Goal: Transaction & Acquisition: Purchase product/service

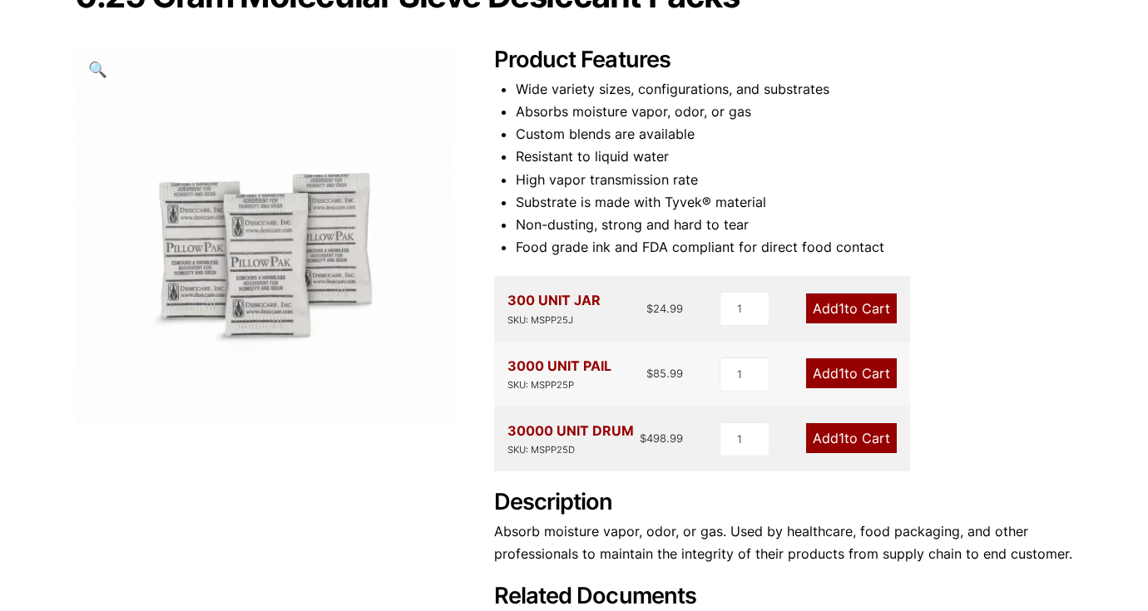
scroll to position [200, 0]
click at [835, 369] on link "Add 1 to Cart" at bounding box center [851, 373] width 91 height 30
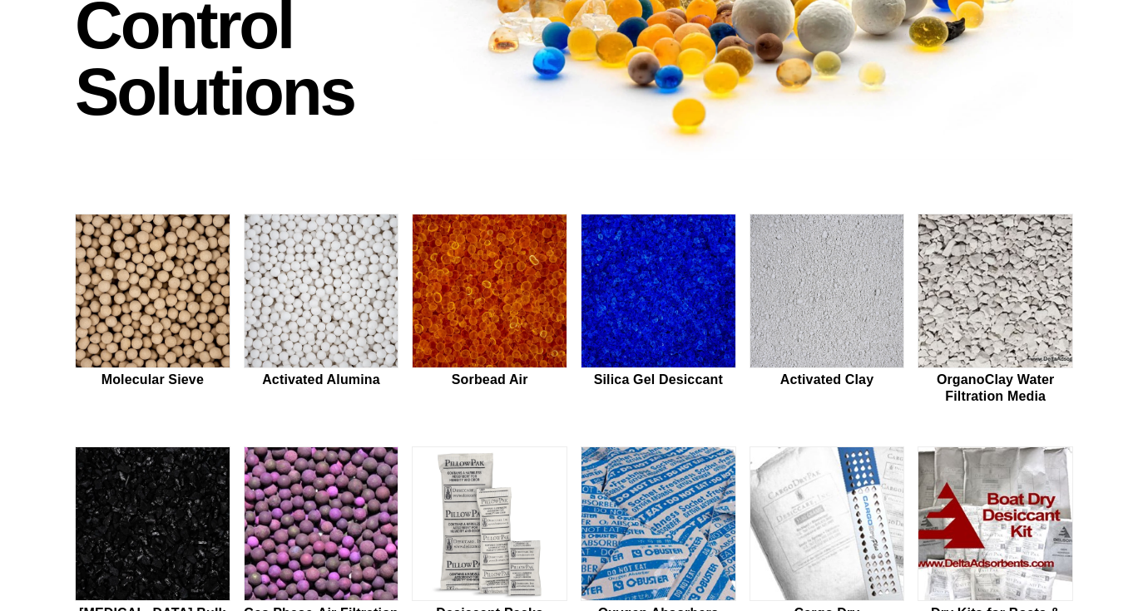
scroll to position [306, 0]
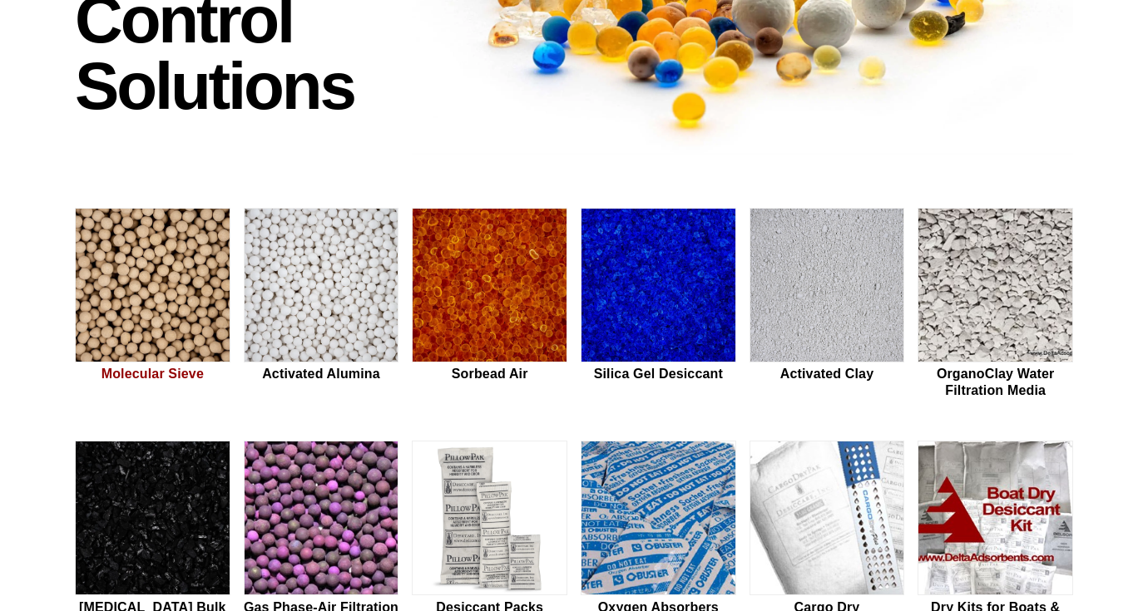
click at [206, 276] on img at bounding box center [153, 286] width 154 height 155
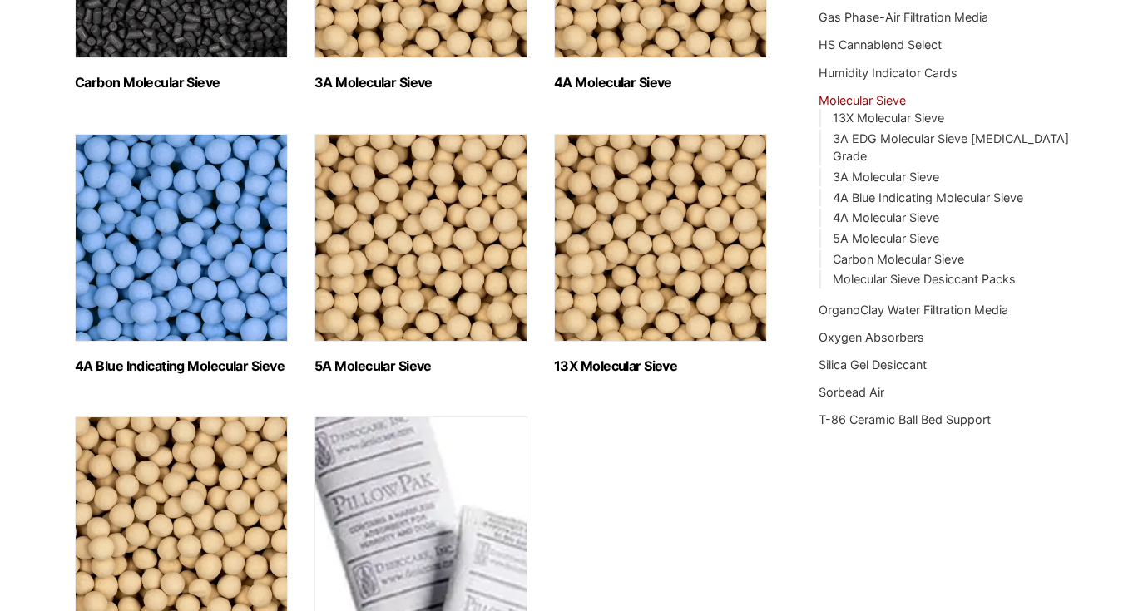
scroll to position [521, 0]
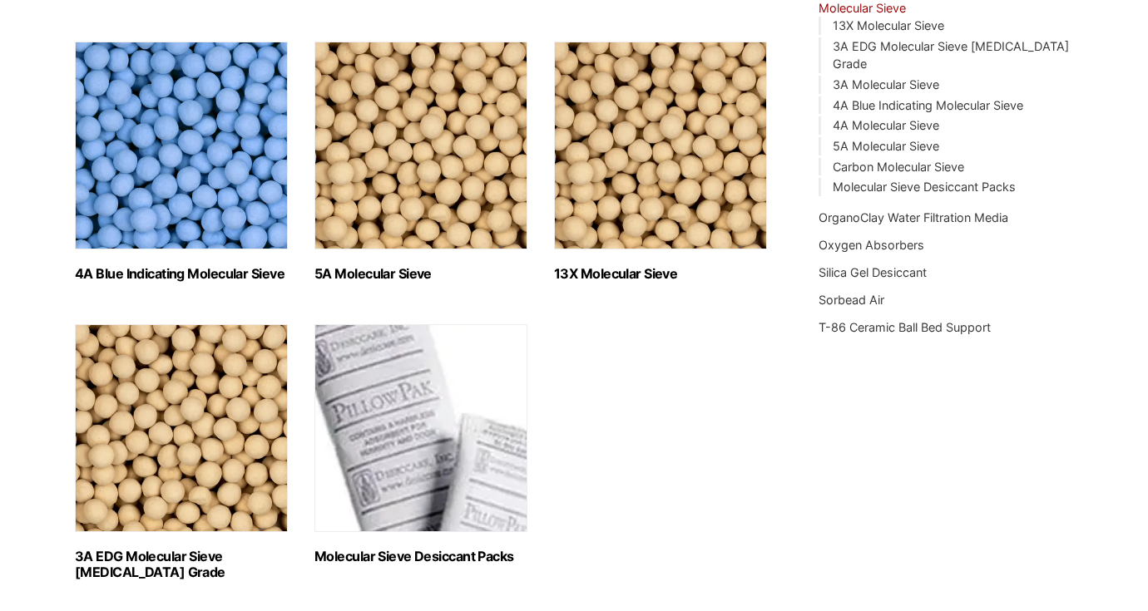
click at [368, 413] on img "Visit product category Molecular Sieve Desiccant Packs" at bounding box center [420, 428] width 213 height 208
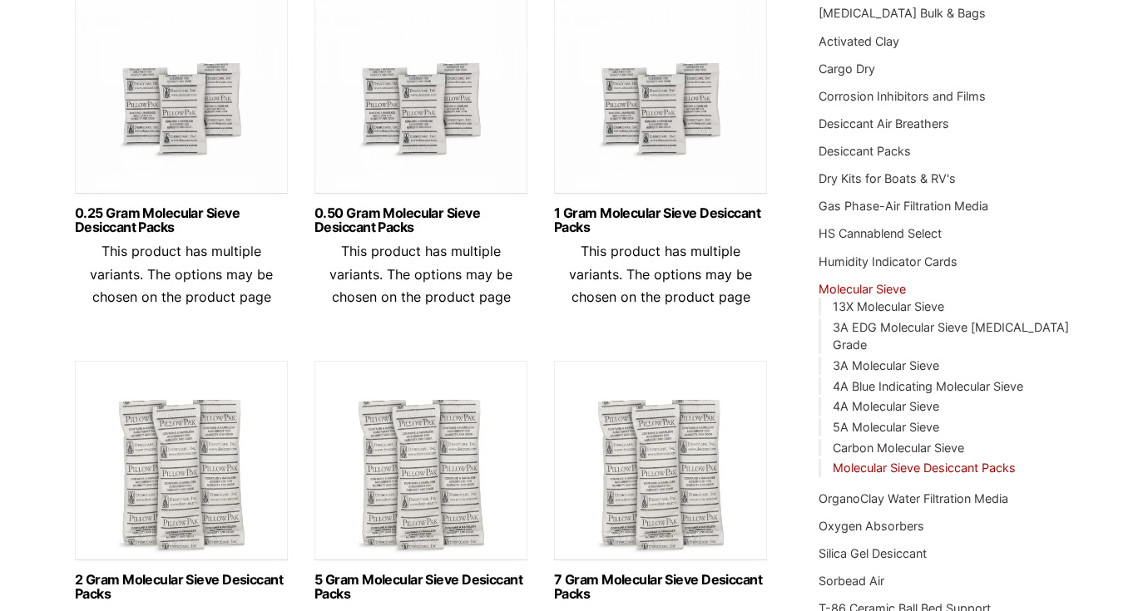
scroll to position [220, 0]
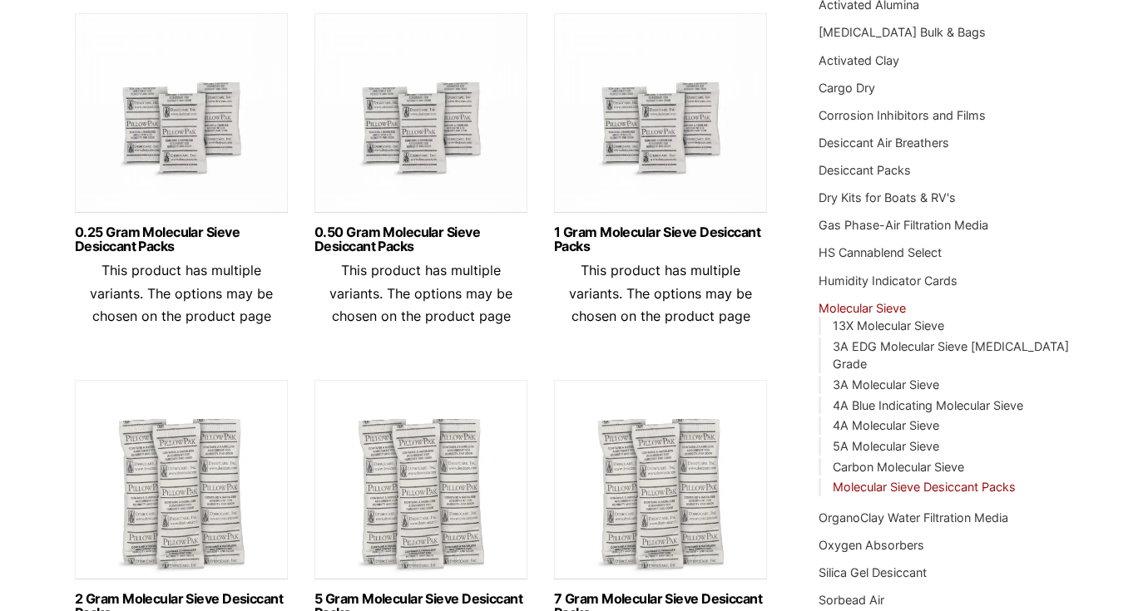
click at [157, 124] on img at bounding box center [181, 117] width 213 height 208
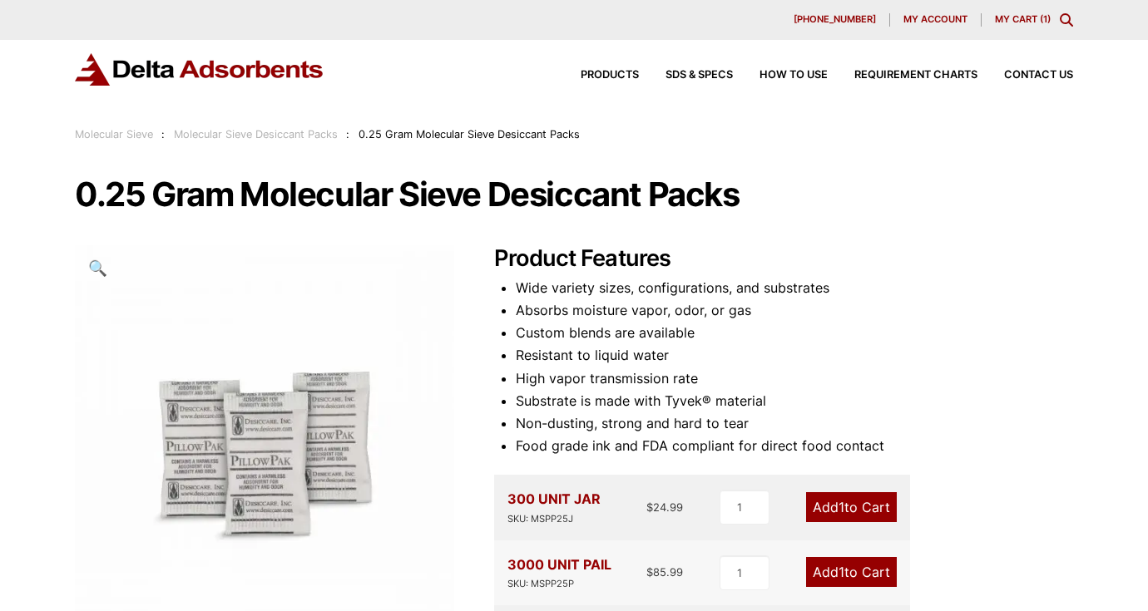
click at [1011, 19] on link "My Cart ( 1 )" at bounding box center [1023, 19] width 56 height 12
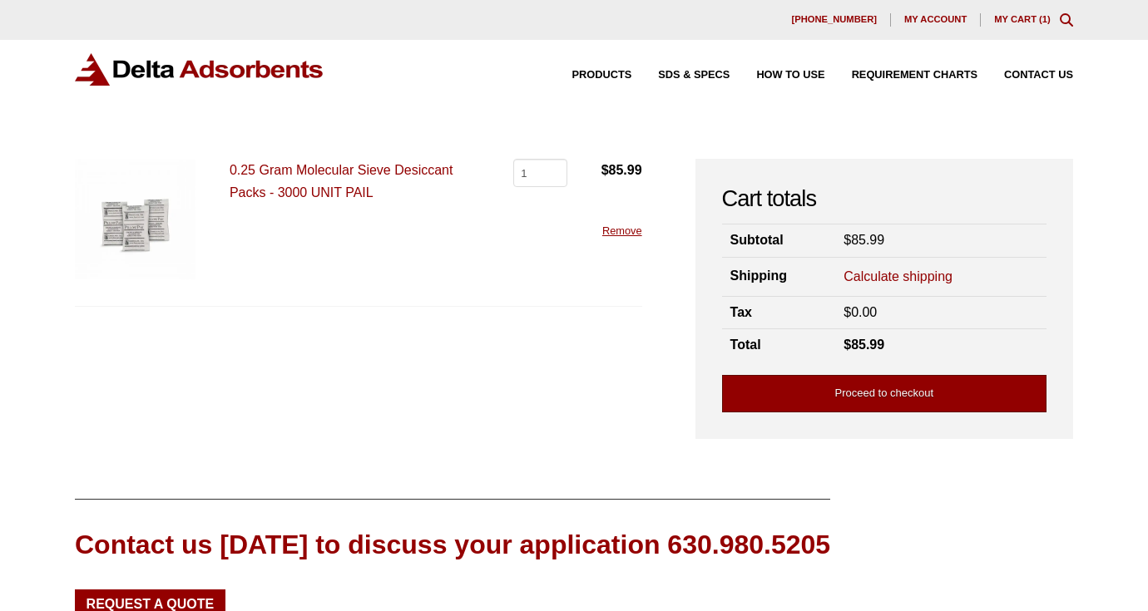
click at [850, 394] on link "Proceed to checkout" at bounding box center [884, 393] width 324 height 37
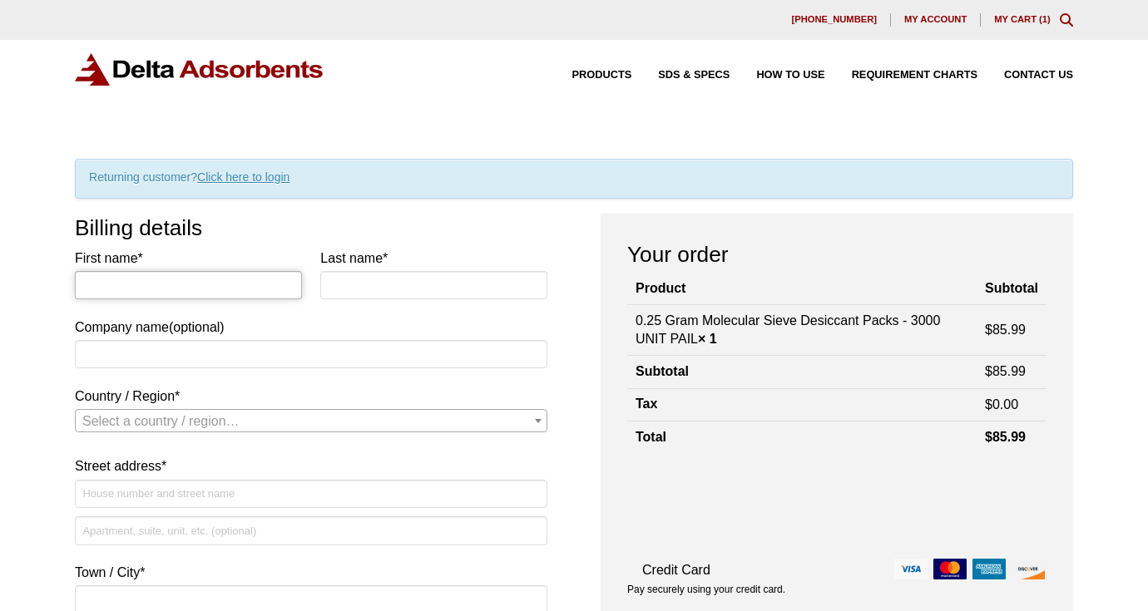
click at [185, 279] on input "First name *" at bounding box center [188, 285] width 227 height 28
type input "Caitlin"
type input "McGrath"
type input "Friends of Greenbelt Theatre Inc."
select select "US"
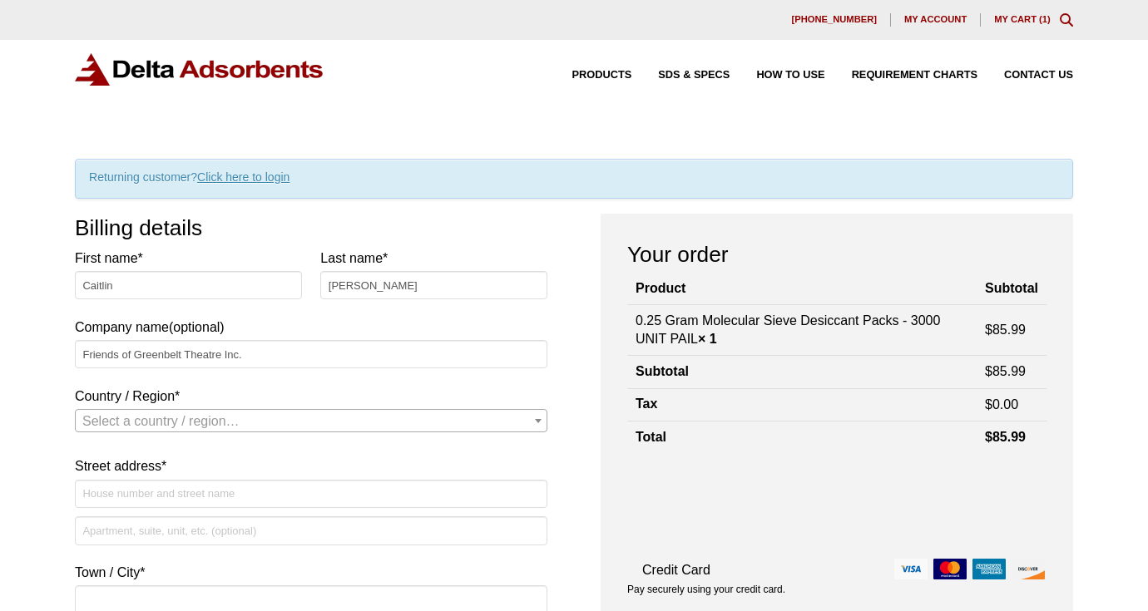
type input "129 Centerway"
type input "greenbelttheatre.org"
type input "Greenbelt"
type input "20770"
type input "3014565076"
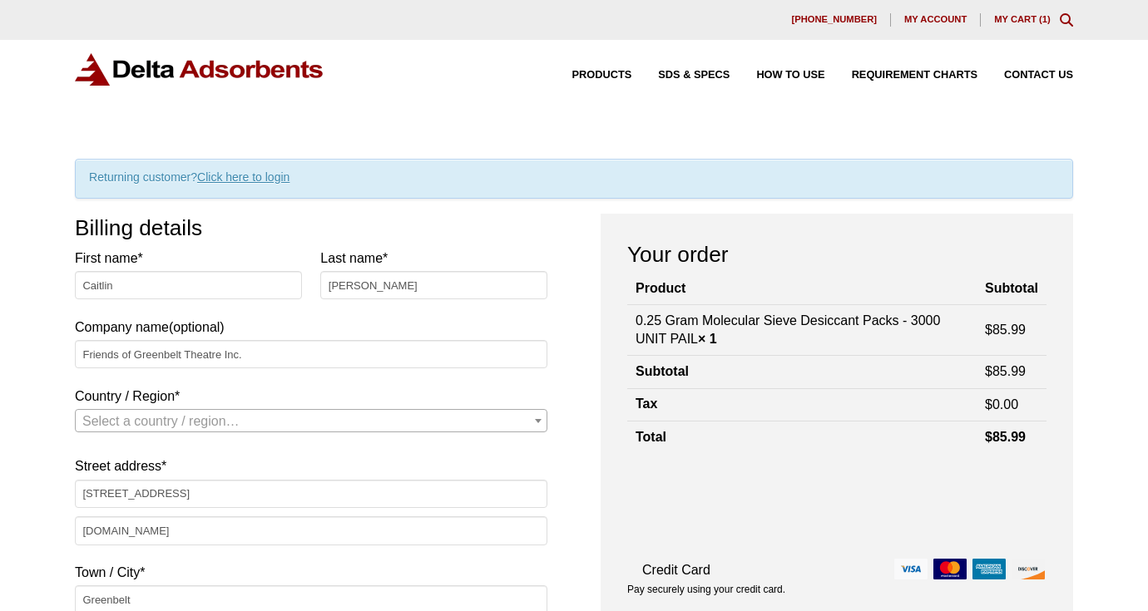
type input "caitlin@greenbeltcinema.org"
select select "US"
select select "MD"
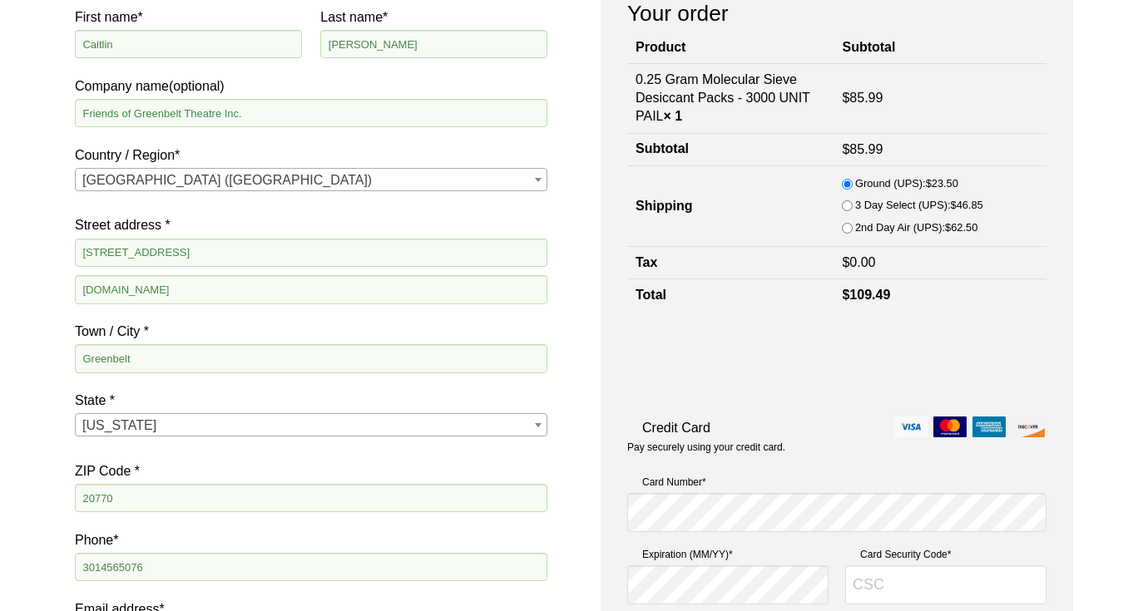
scroll to position [237, 0]
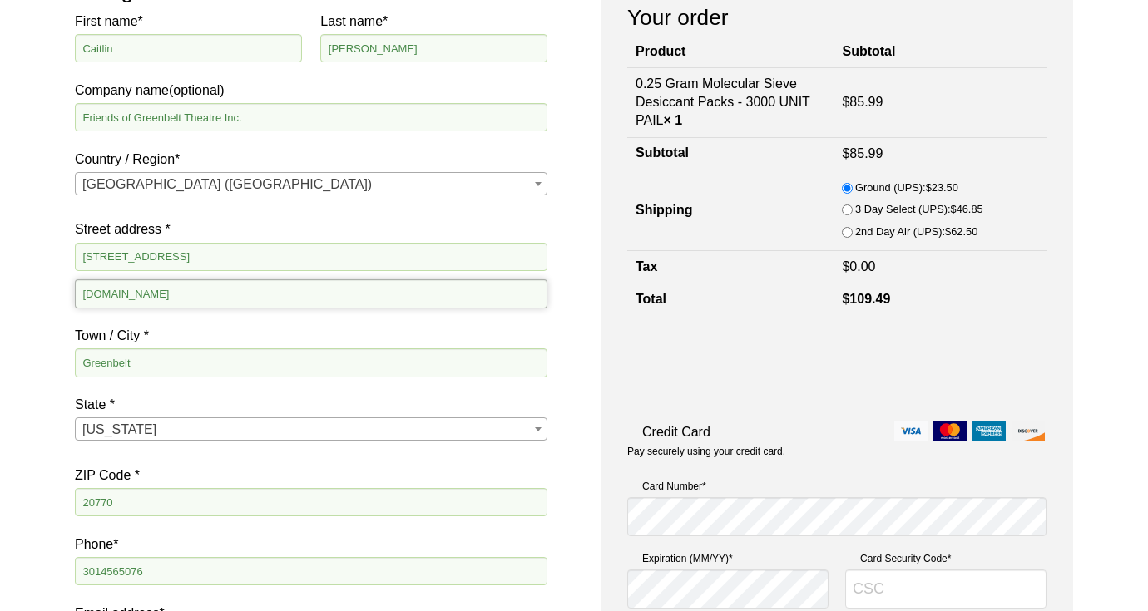
click at [411, 289] on input "greenbelttheatre.org" at bounding box center [311, 293] width 472 height 28
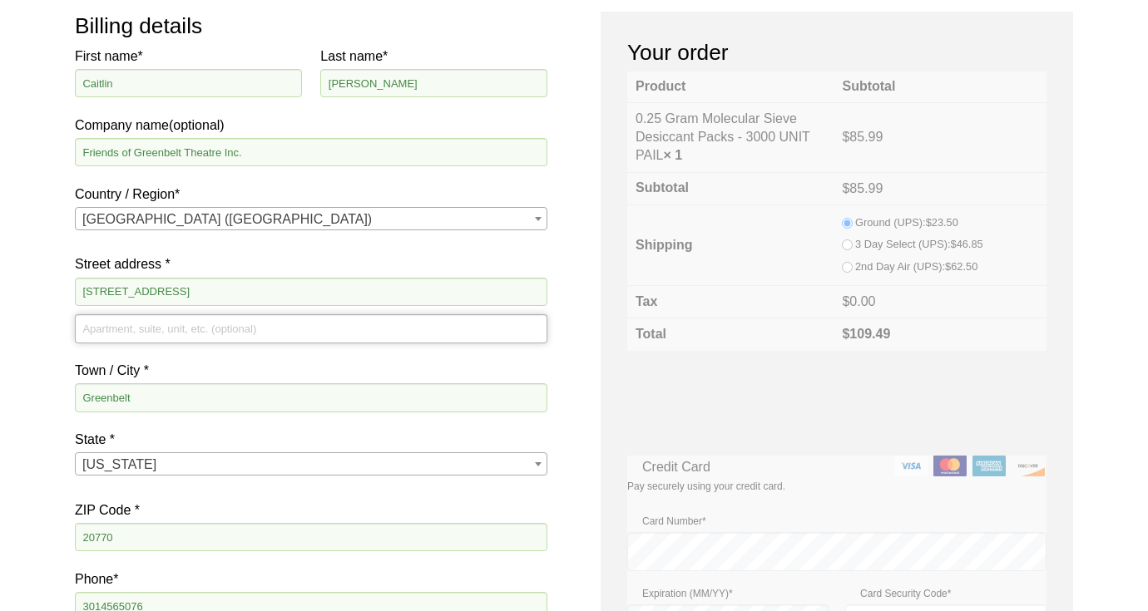
scroll to position [197, 0]
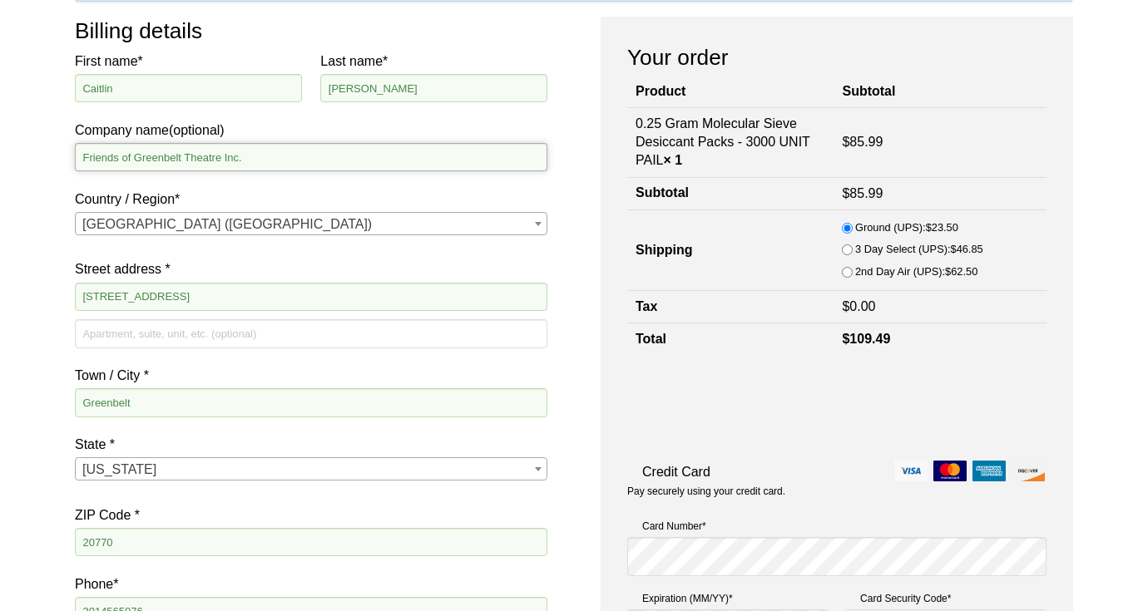
click at [276, 155] on input "Friends of Greenbelt Theatre Inc." at bounding box center [311, 157] width 472 height 28
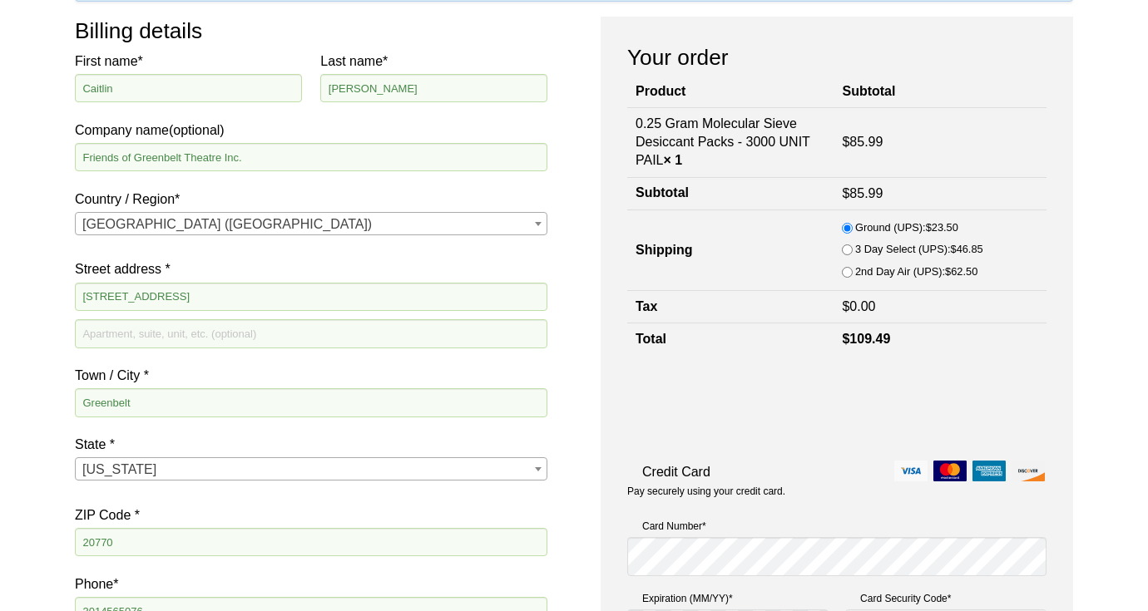
click at [413, 192] on label "Country / Region *" at bounding box center [311, 199] width 472 height 22
click at [75, 211] on select "Select a country / region… Canada United States (US)" at bounding box center [74, 211] width 1 height 1
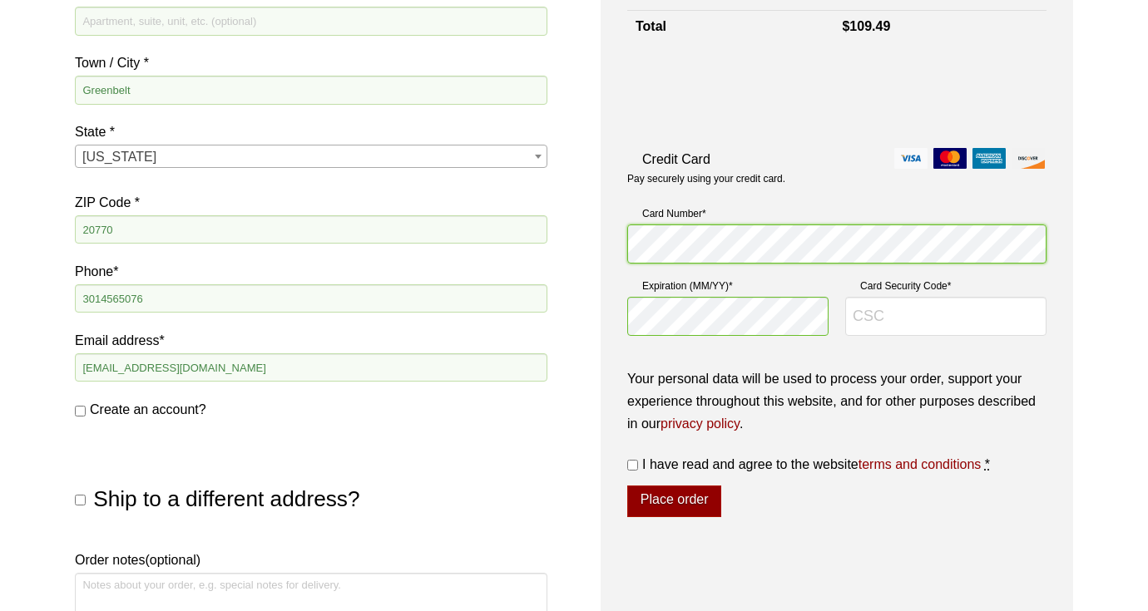
scroll to position [507, 0]
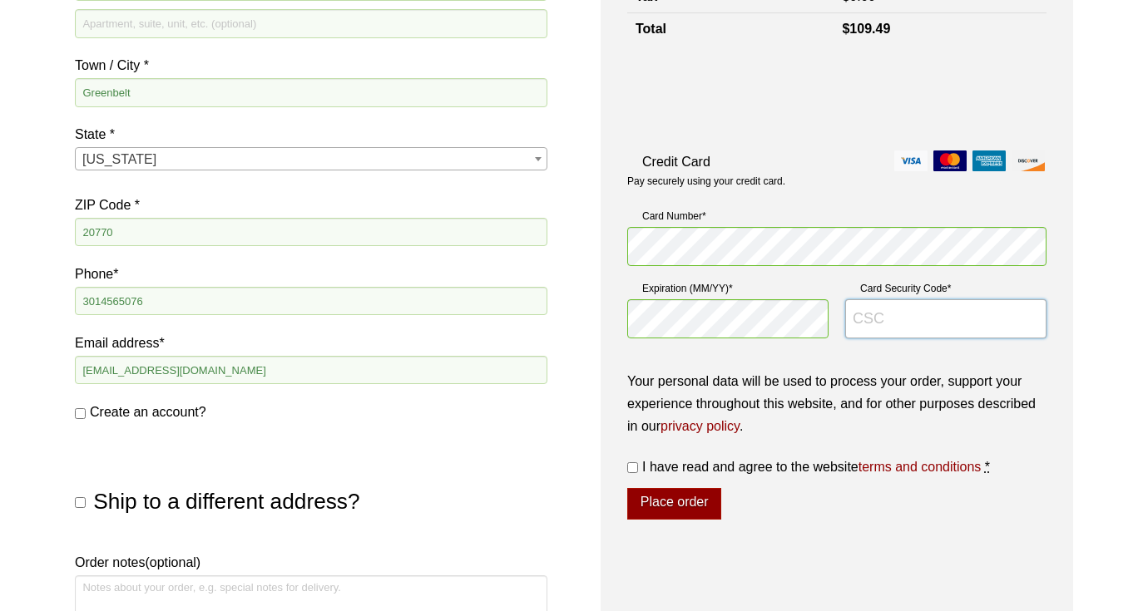
click at [909, 326] on input "Card Security Code *" at bounding box center [945, 319] width 201 height 40
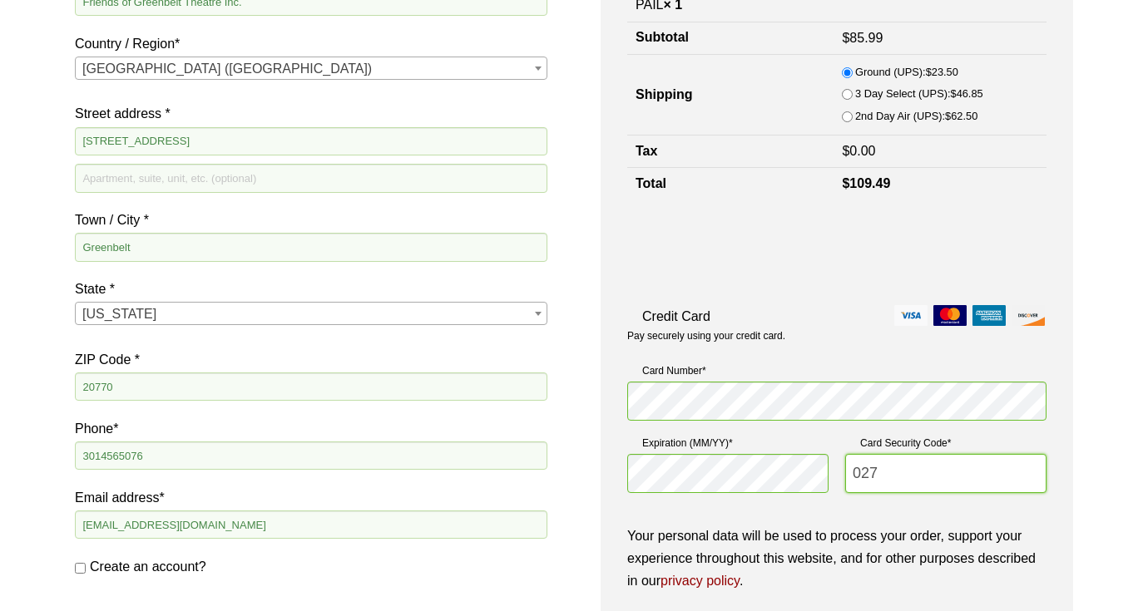
scroll to position [347, 0]
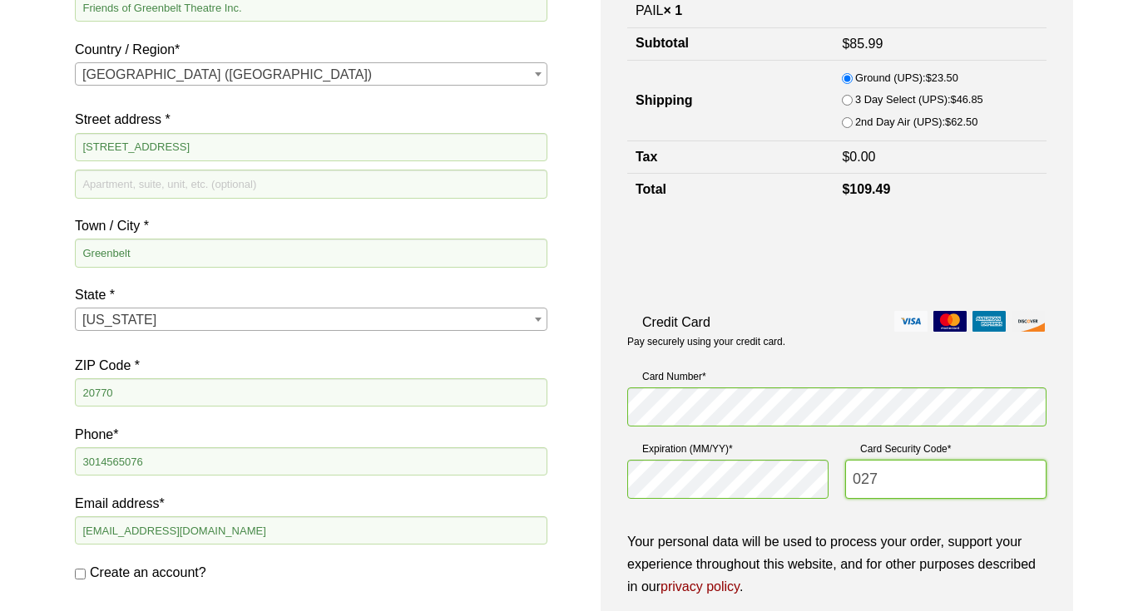
type input "027"
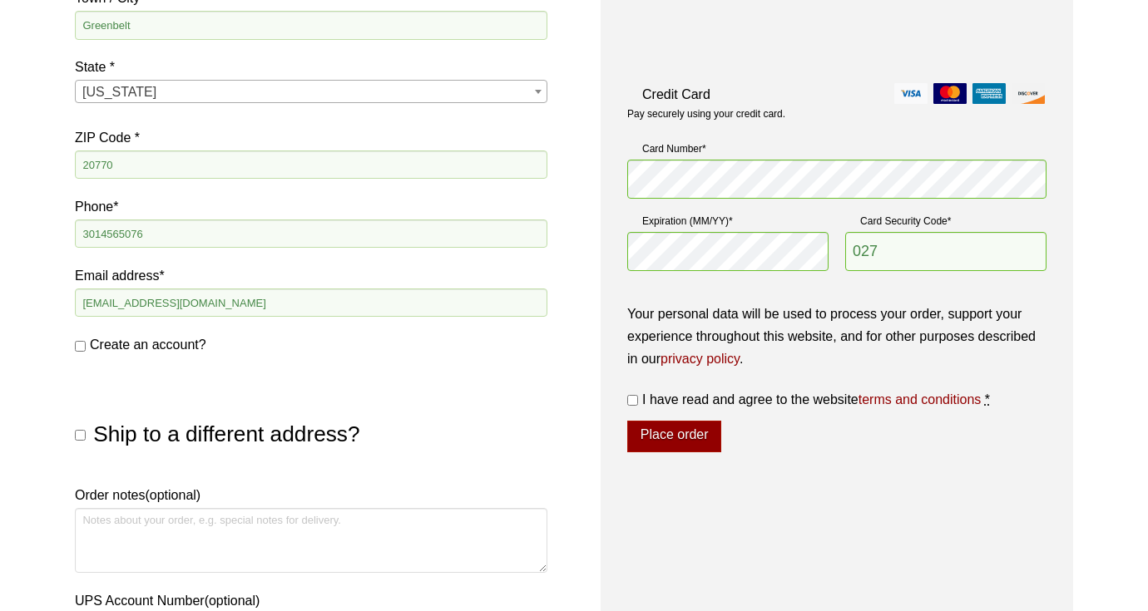
scroll to position [583, 0]
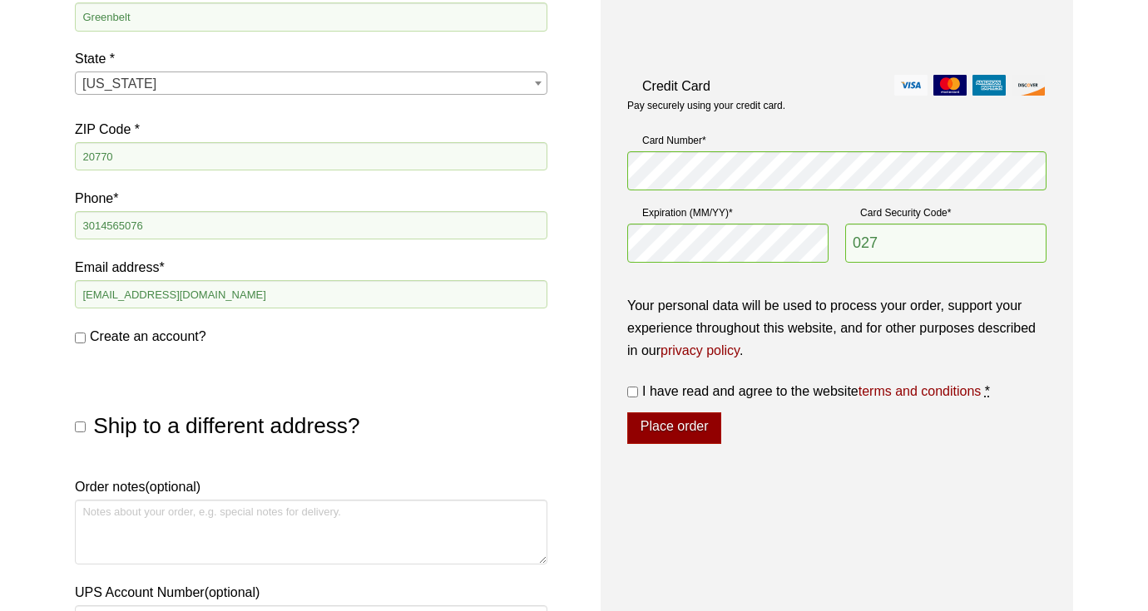
click at [629, 396] on input "I have read and agree to the website terms and conditions *" at bounding box center [632, 392] width 11 height 11
checkbox input "true"
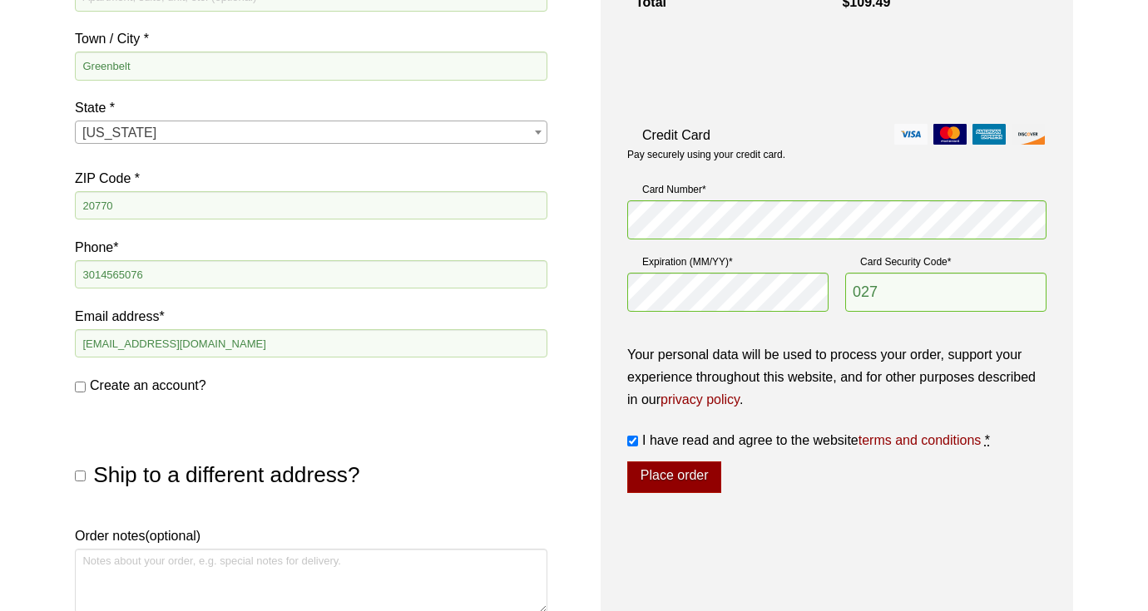
scroll to position [753, 0]
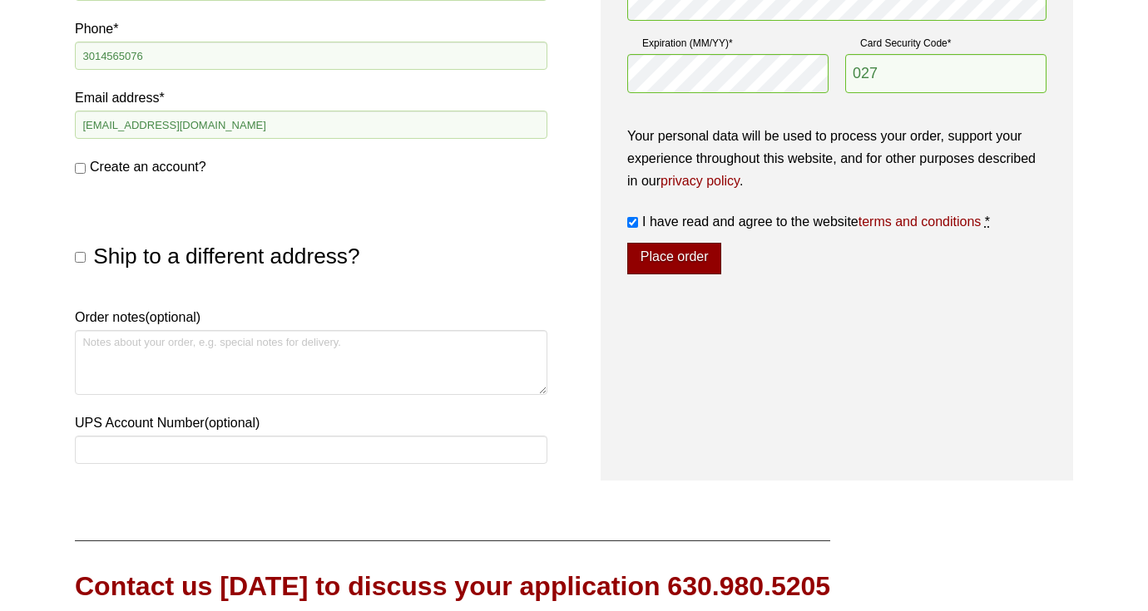
click at [670, 250] on button "Place order" at bounding box center [674, 259] width 94 height 32
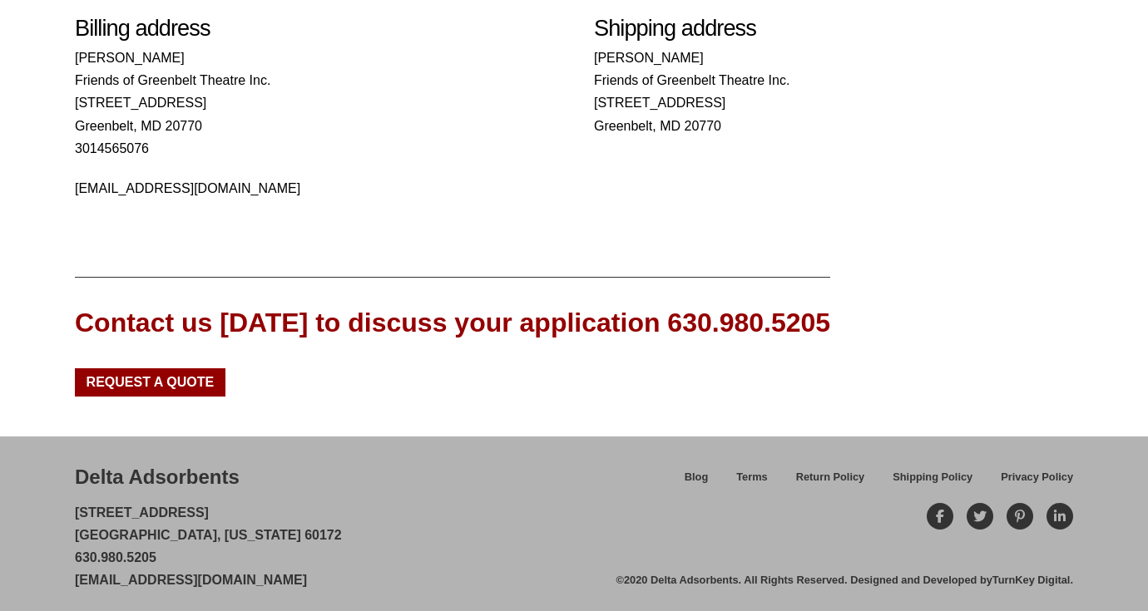
scroll to position [625, 0]
